Goal: Information Seeking & Learning: Find specific page/section

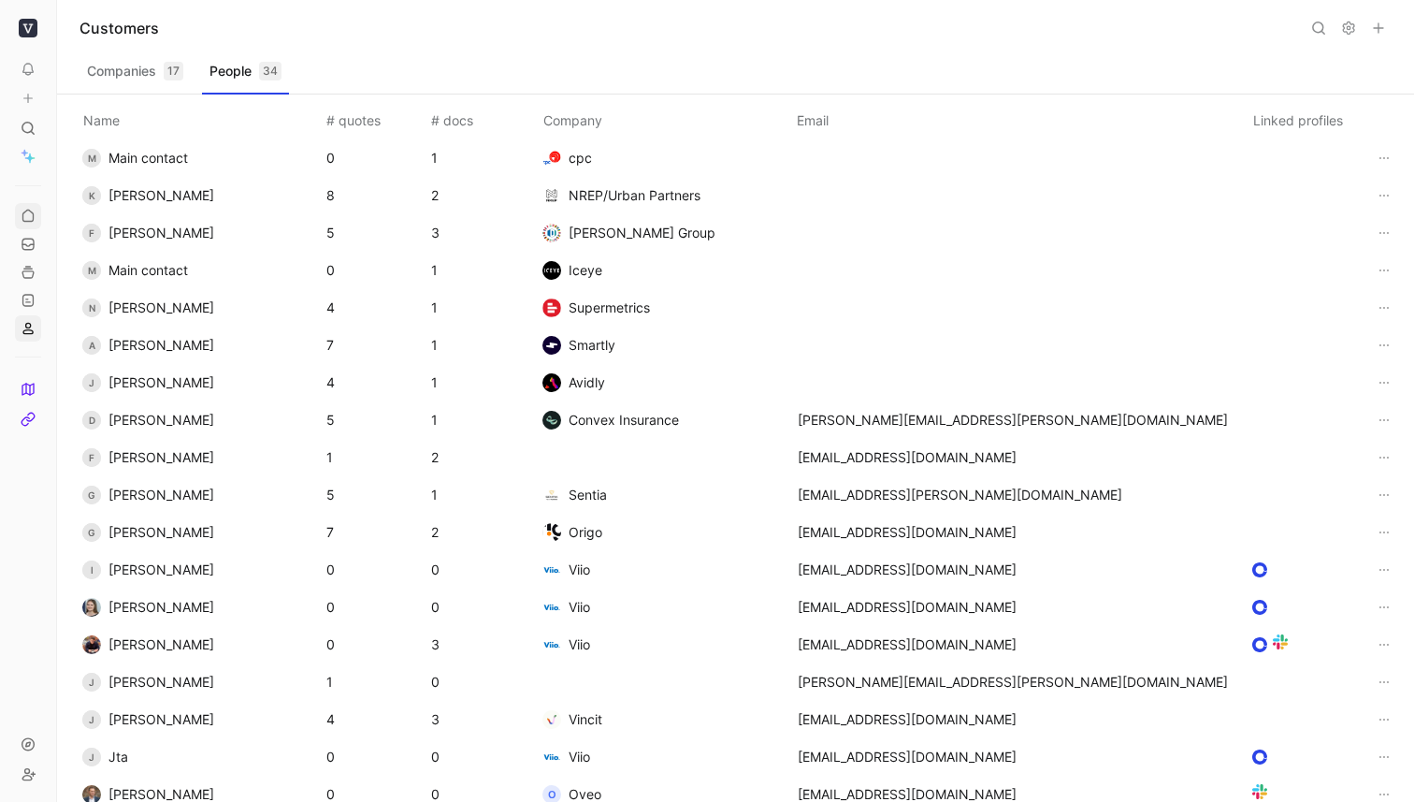
click at [28, 209] on icon at bounding box center [28, 216] width 15 height 15
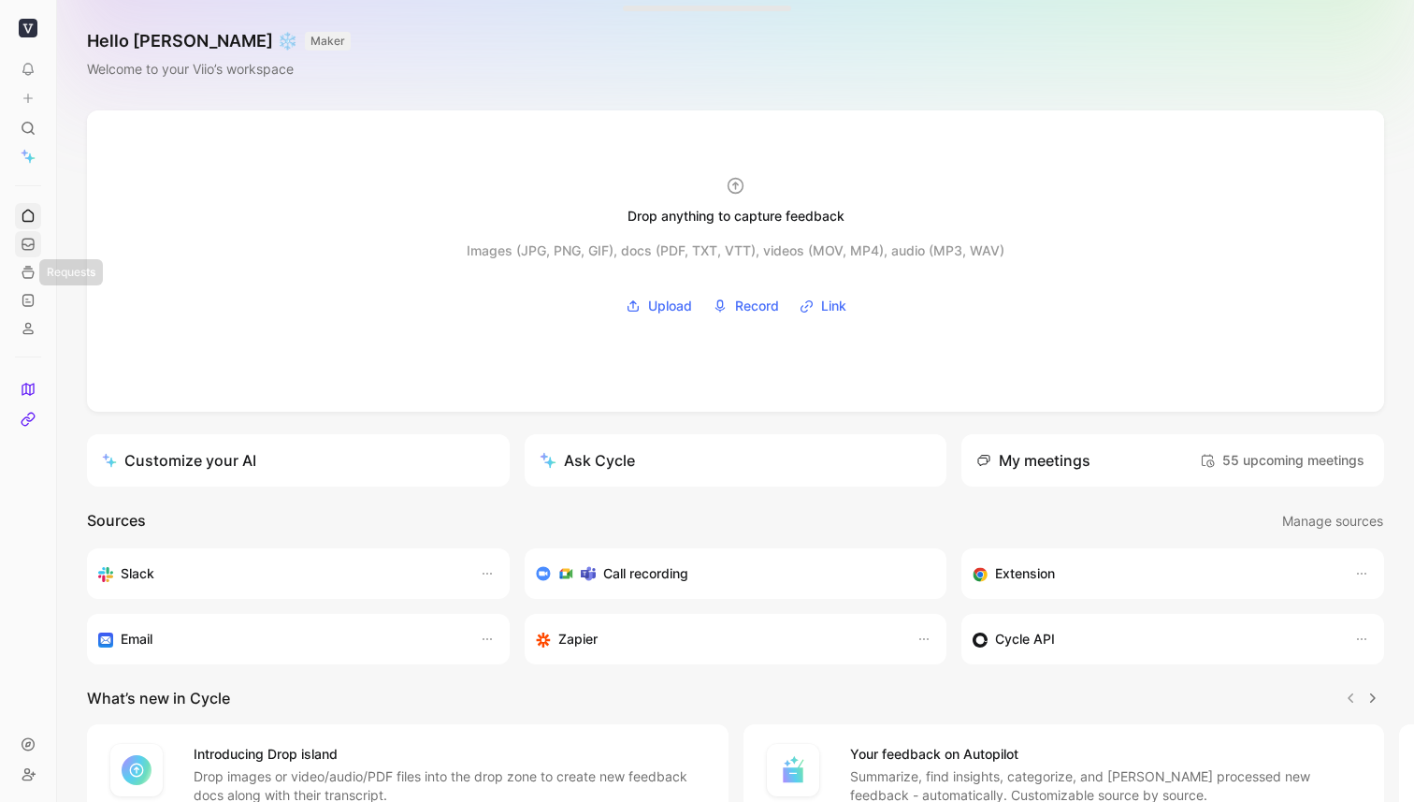
click at [28, 254] on link at bounding box center [28, 244] width 26 height 26
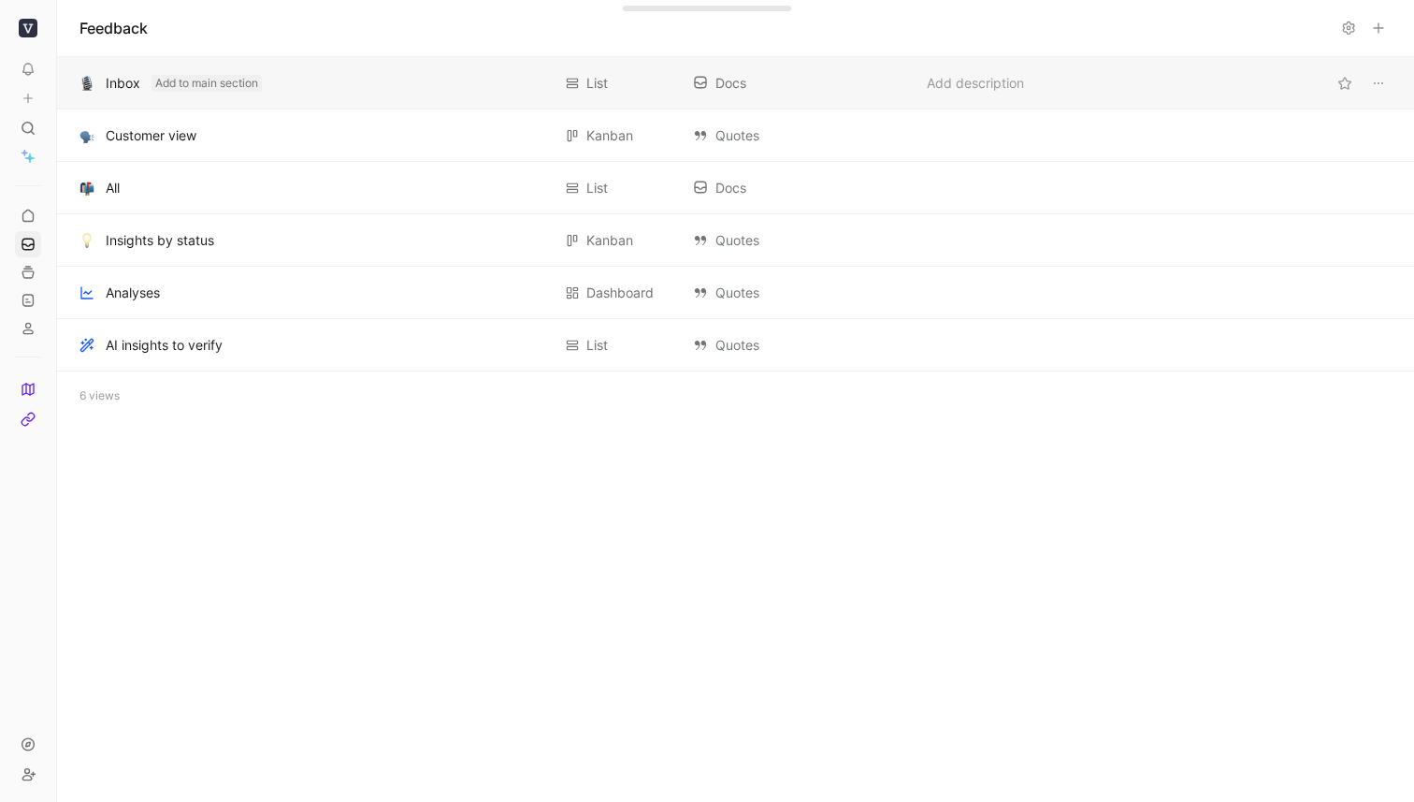
click at [163, 81] on button "Add to main section" at bounding box center [207, 83] width 110 height 17
click at [163, 81] on span "Main section" at bounding box center [188, 83] width 67 height 19
click at [163, 81] on button "Add to main section" at bounding box center [207, 83] width 110 height 17
click at [27, 382] on img at bounding box center [28, 389] width 15 height 15
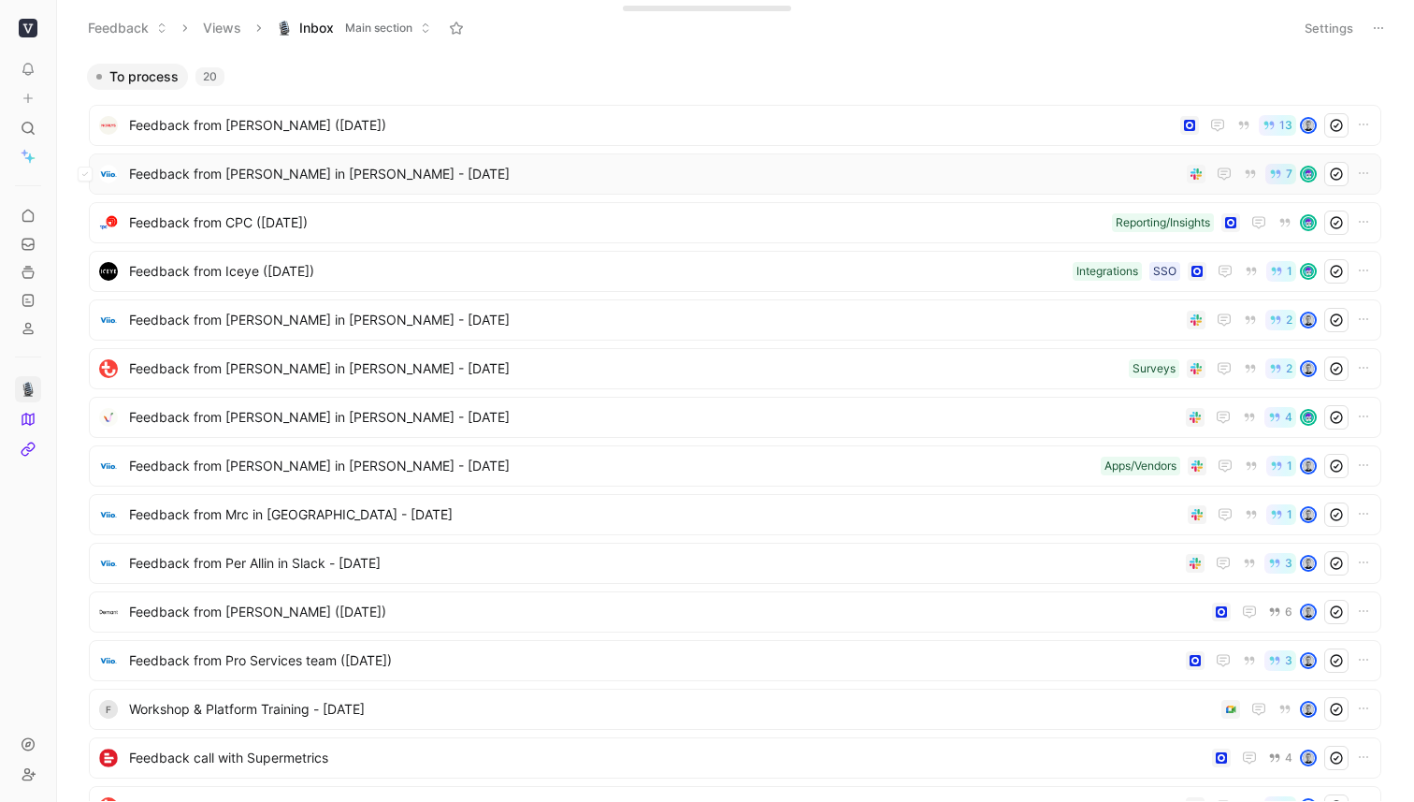
click at [314, 171] on span "Feedback from [PERSON_NAME] in [PERSON_NAME] - [DATE]" at bounding box center [654, 174] width 1050 height 22
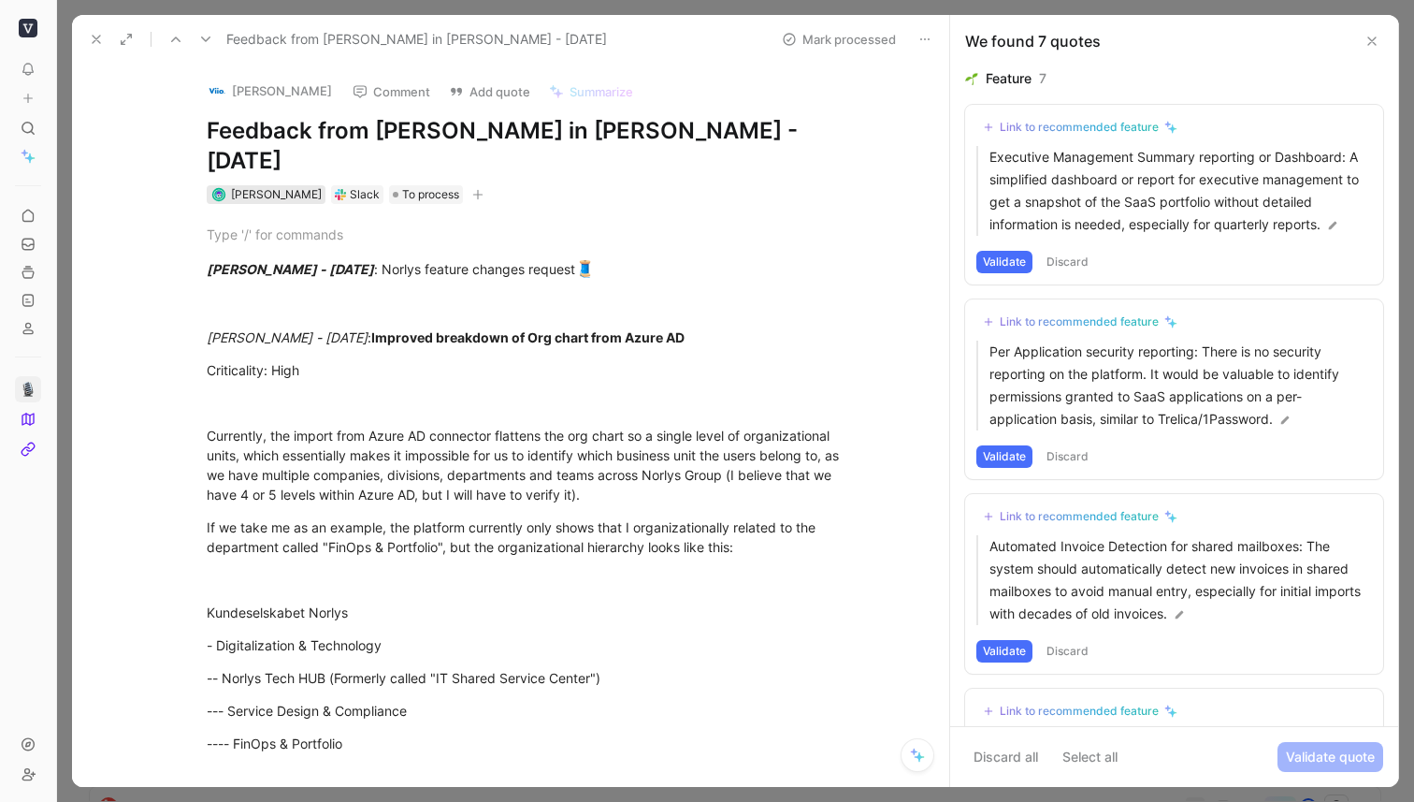
click at [275, 187] on span "[PERSON_NAME]" at bounding box center [276, 194] width 91 height 14
type input "[PERSON_NAME]"
click at [282, 187] on span "[PERSON_NAME]" at bounding box center [276, 194] width 91 height 14
click at [273, 80] on button "[PERSON_NAME]" at bounding box center [269, 91] width 141 height 28
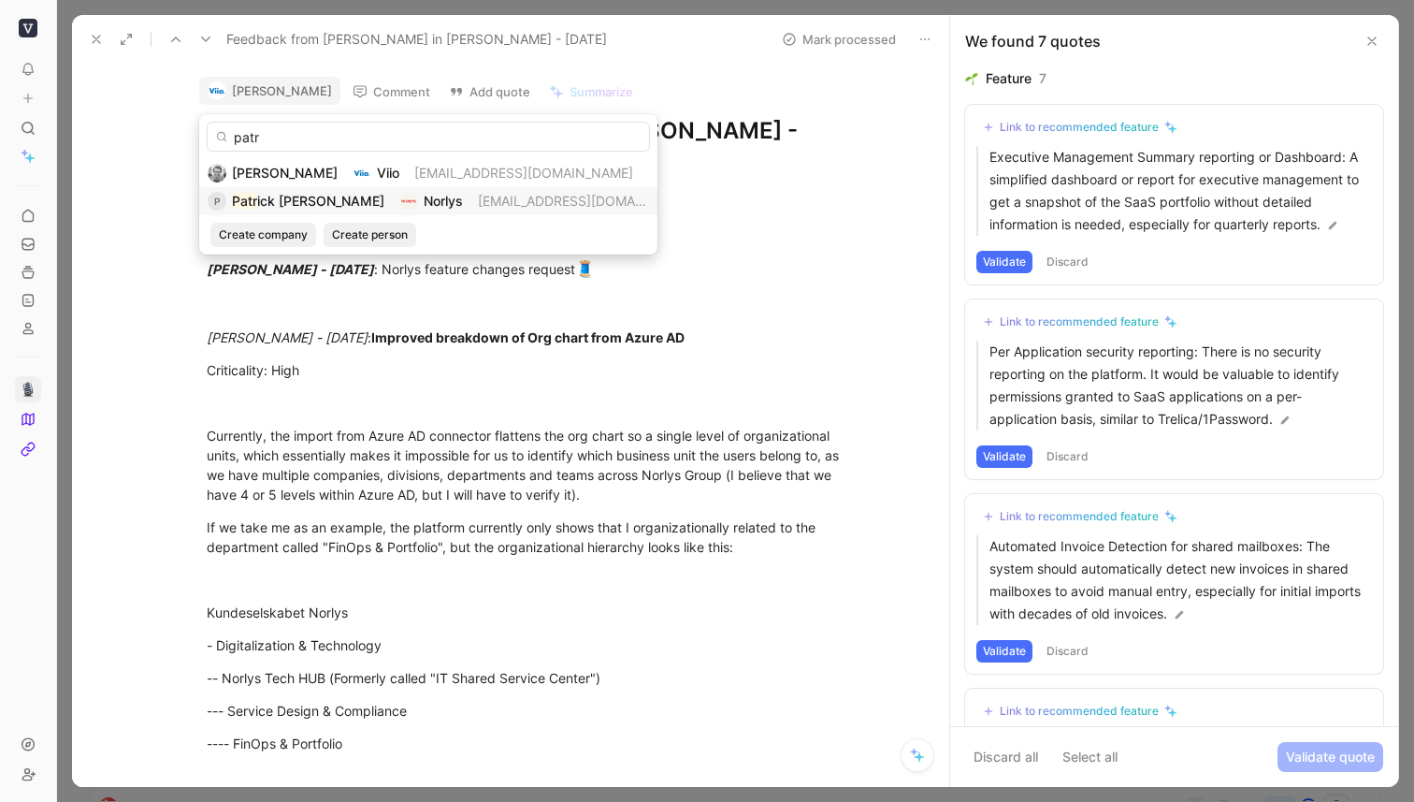
type input "patr"
click at [273, 209] on div "Patr ick [PERSON_NAME]" at bounding box center [308, 201] width 152 height 22
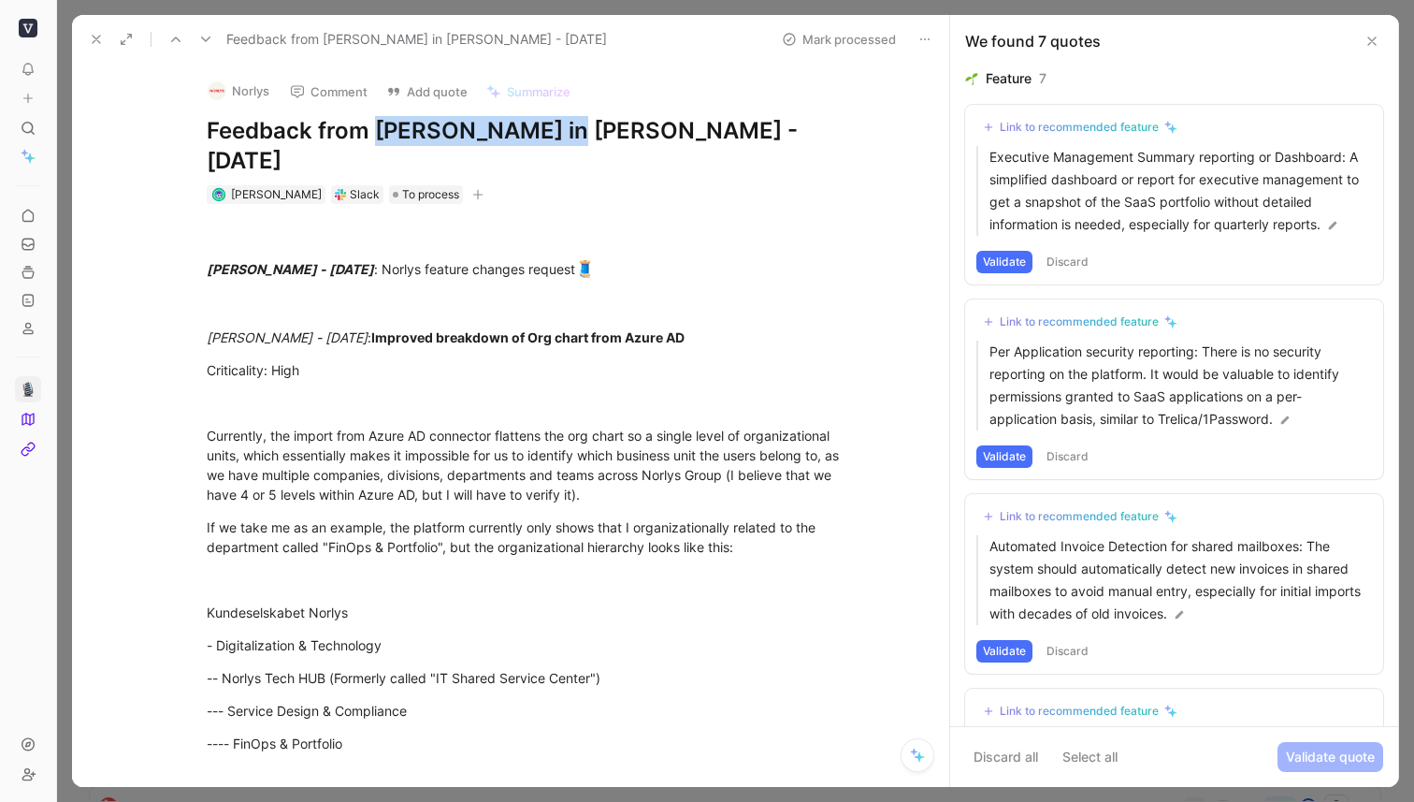
drag, startPoint x: 374, startPoint y: 127, endPoint x: 559, endPoint y: 128, distance: 185.2
click at [559, 128] on h1 "Feedback from [PERSON_NAME] in [PERSON_NAME] - [DATE]" at bounding box center [530, 146] width 647 height 60
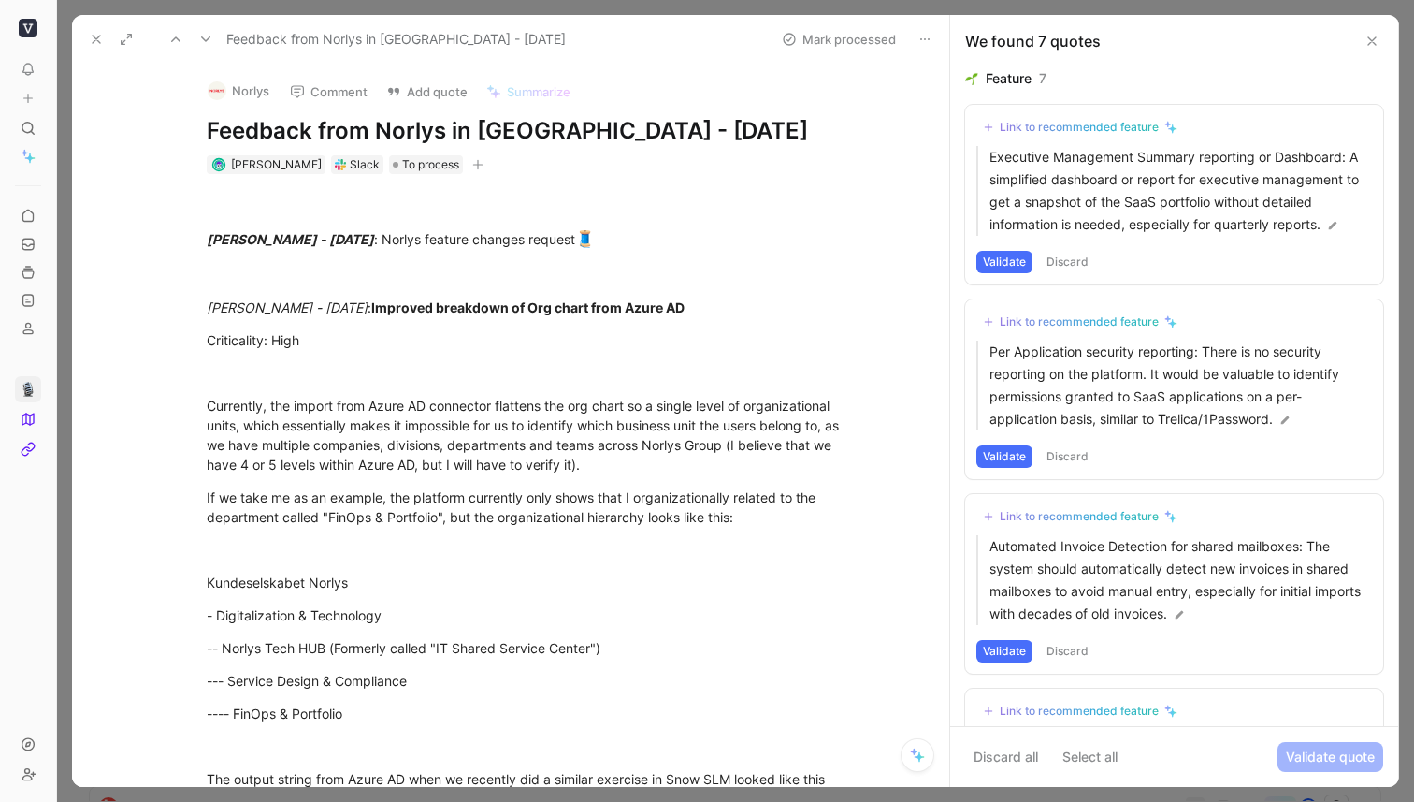
click at [492, 123] on h1 "Feedback from Norlys in [GEOGRAPHIC_DATA] - [DATE]" at bounding box center [530, 131] width 647 height 30
click at [509, 396] on div "Currently, the import from Azure AD connector flattens the org chart so a singl…" at bounding box center [530, 435] width 647 height 79
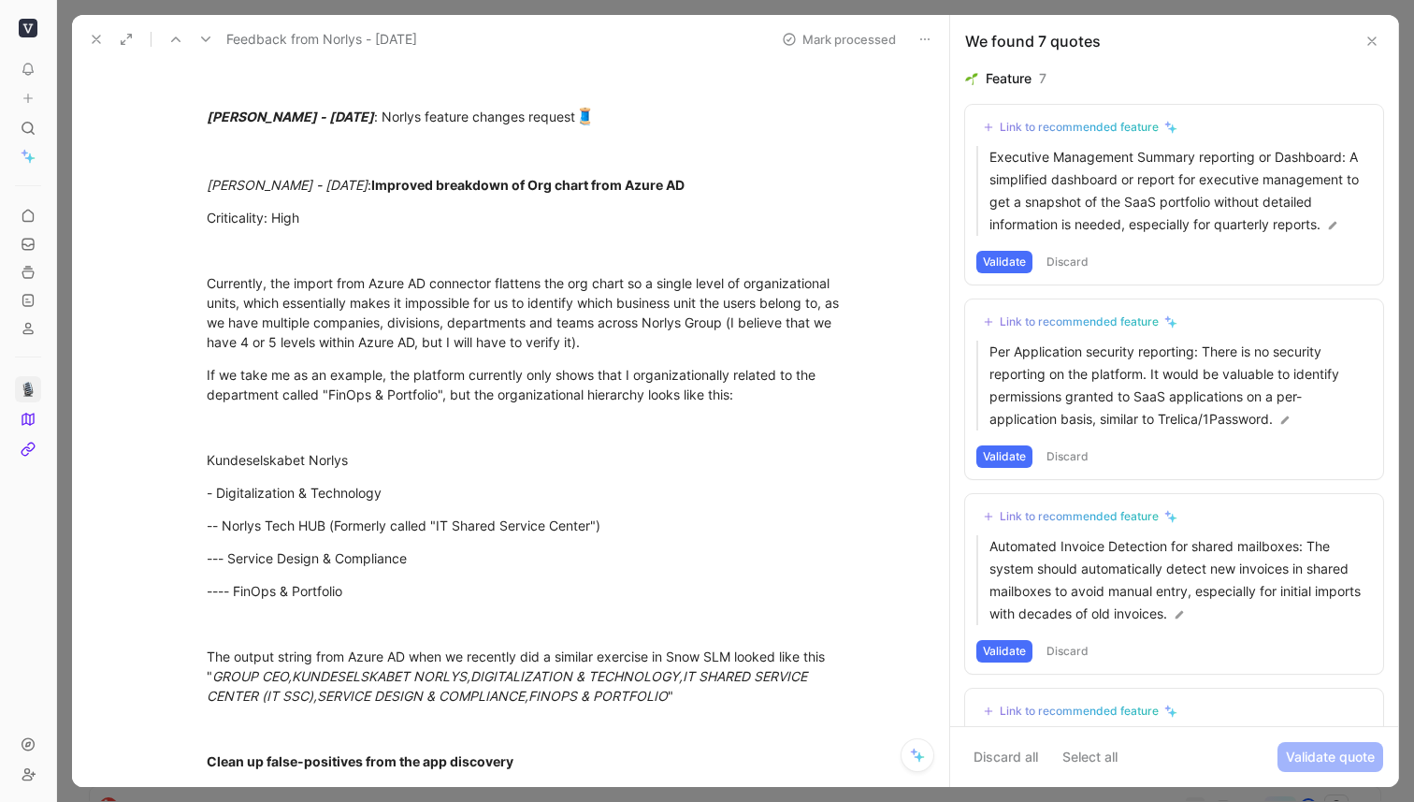
scroll to position [124, 0]
click at [23, 212] on use at bounding box center [27, 215] width 10 height 11
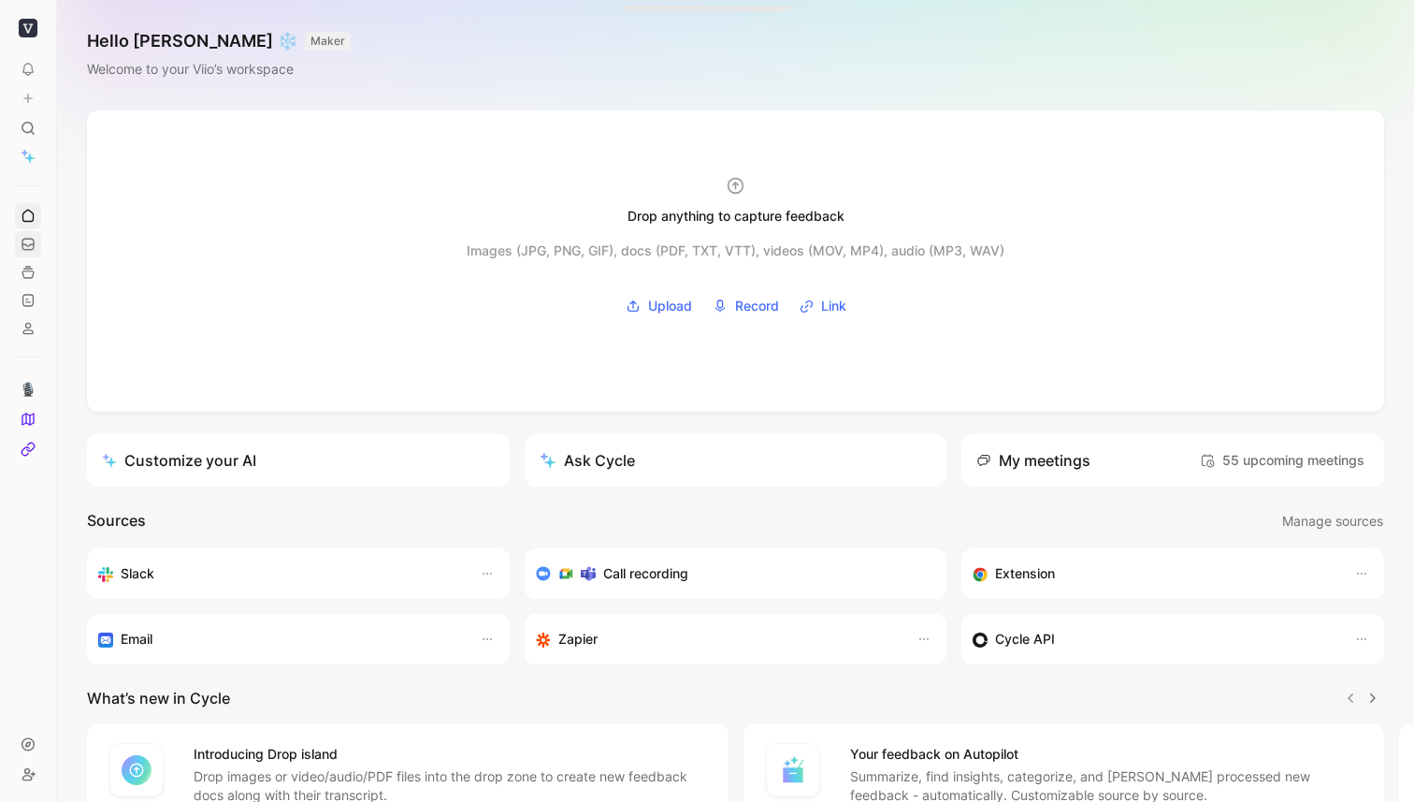
click at [35, 244] on icon at bounding box center [28, 244] width 15 height 15
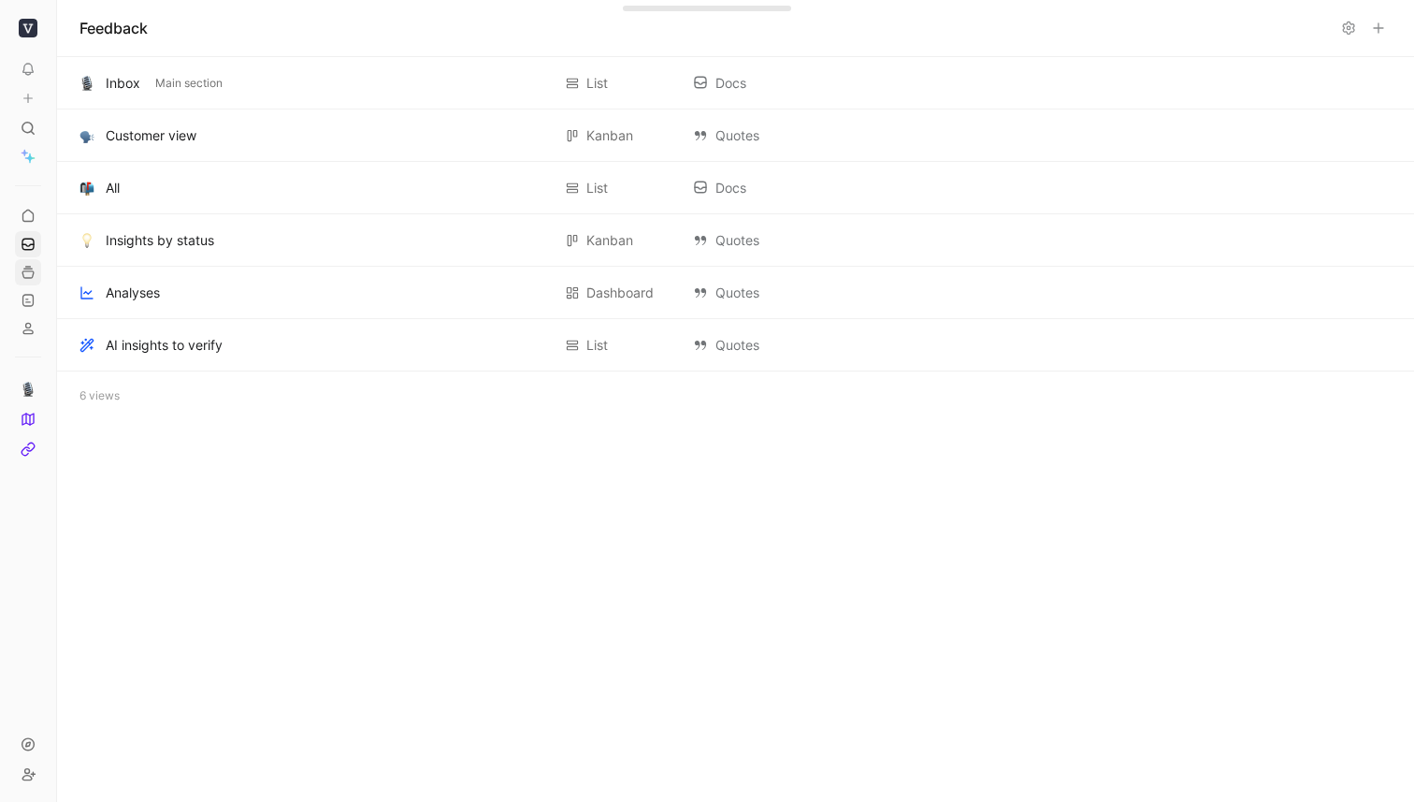
click at [33, 276] on icon at bounding box center [28, 272] width 15 height 15
